Goal: Navigation & Orientation: Find specific page/section

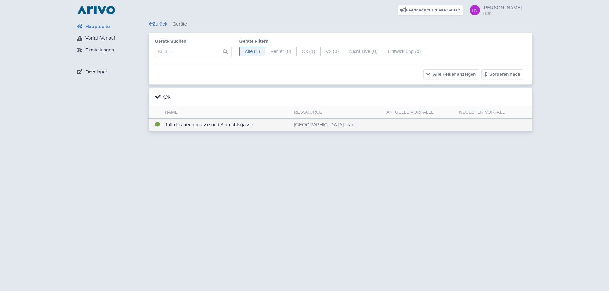
click at [224, 127] on td "Tulln Frauentorgasse und Albrechtsgasse" at bounding box center [226, 125] width 129 height 12
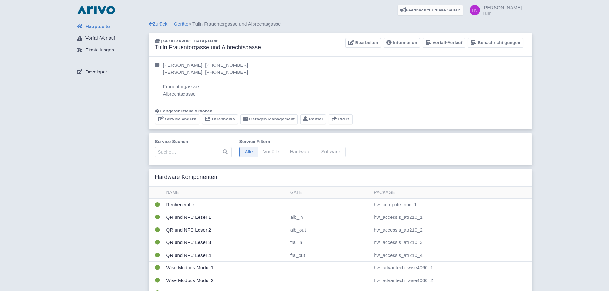
click at [102, 24] on span "Hauptseite" at bounding box center [97, 26] width 25 height 7
